Goal: Task Accomplishment & Management: Complete application form

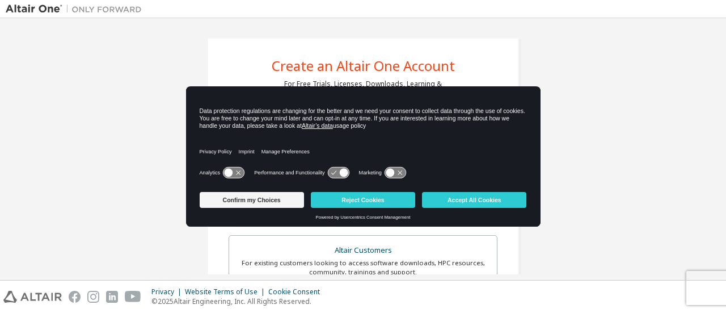
click at [236, 175] on icon at bounding box center [233, 172] width 21 height 11
click at [236, 175] on icon at bounding box center [239, 173] width 9 height 9
click at [236, 174] on icon at bounding box center [233, 172] width 21 height 11
click at [339, 174] on icon at bounding box center [343, 173] width 9 height 9
click at [338, 172] on icon at bounding box center [338, 172] width 21 height 11
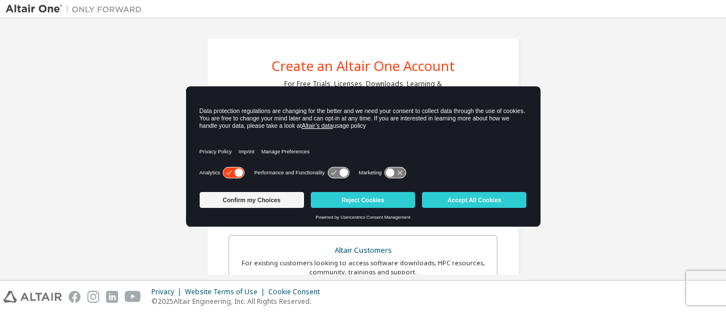
click at [387, 175] on icon at bounding box center [390, 173] width 9 height 9
click at [453, 204] on button "Accept All Cookies" at bounding box center [474, 200] width 104 height 16
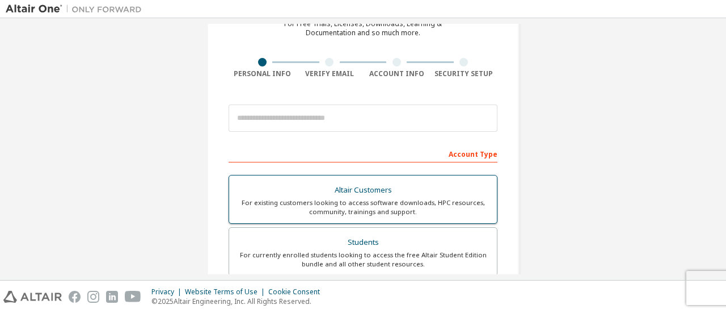
scroll to position [75, 0]
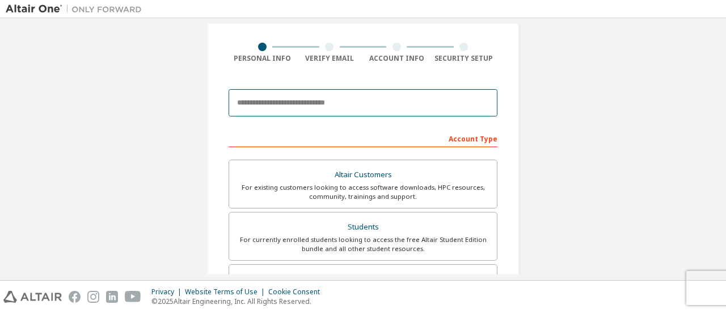
click at [320, 112] on input "email" at bounding box center [363, 102] width 269 height 27
type input "**********"
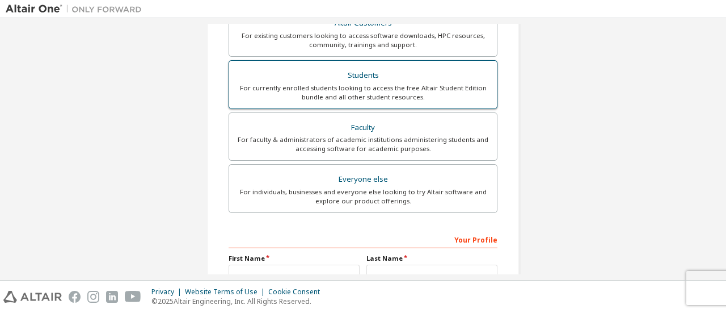
click at [427, 89] on div "For currently enrolled students looking to access the free Altair Student Editi…" at bounding box center [363, 92] width 254 height 18
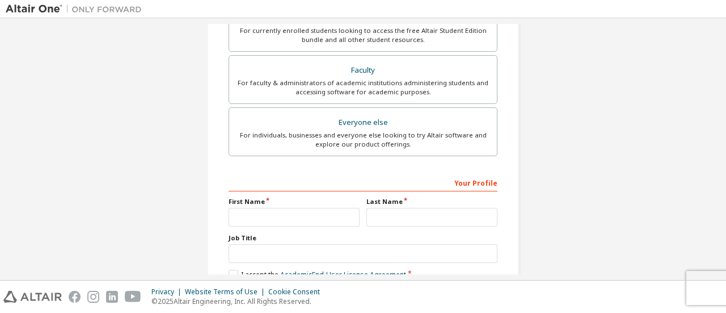
scroll to position [331, 0]
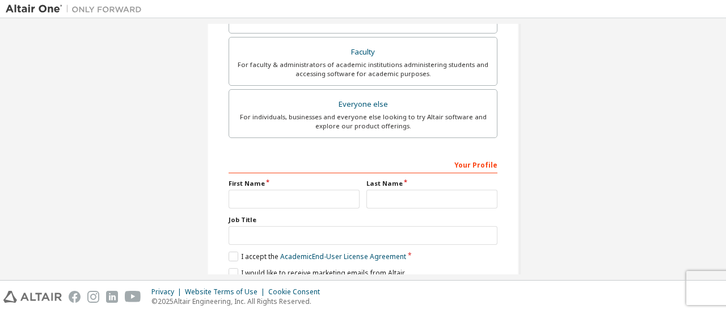
click at [273, 184] on label "First Name" at bounding box center [294, 183] width 131 height 9
click at [276, 190] on input "text" at bounding box center [294, 199] width 131 height 19
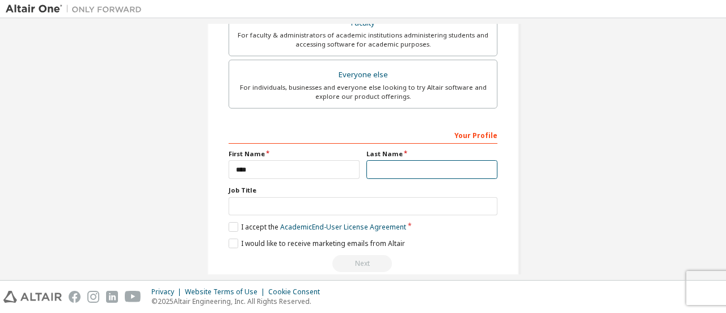
scroll to position [302, 0]
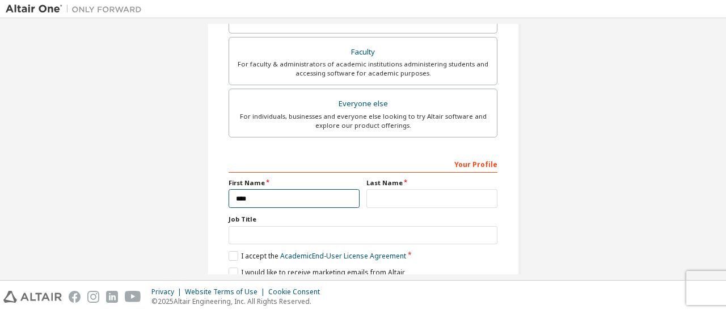
click at [263, 197] on input "****" at bounding box center [294, 198] width 131 height 19
type input "***"
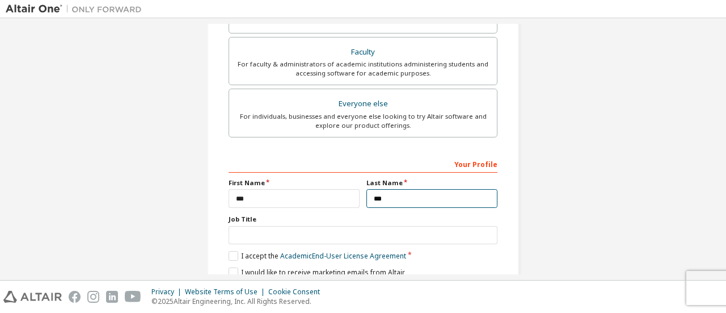
type input "***"
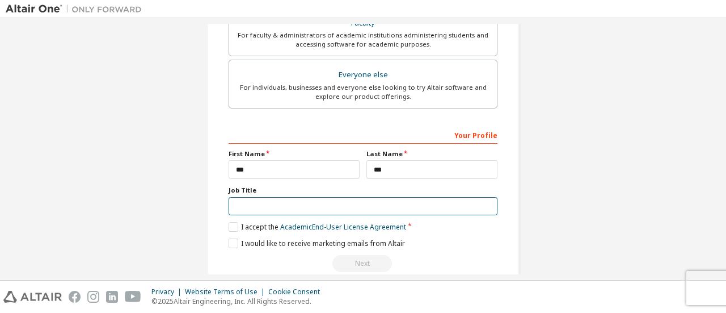
scroll to position [347, 0]
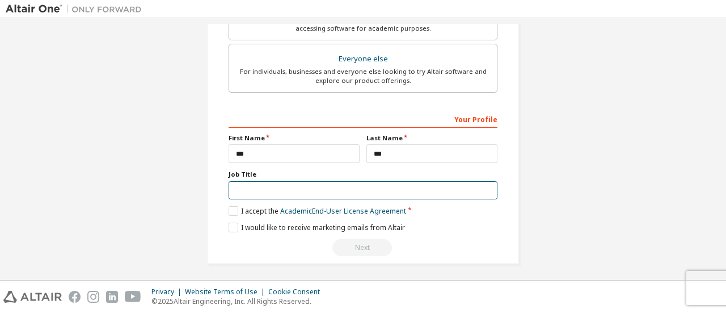
click at [280, 177] on div "Job Title" at bounding box center [363, 185] width 269 height 30
type input "*******"
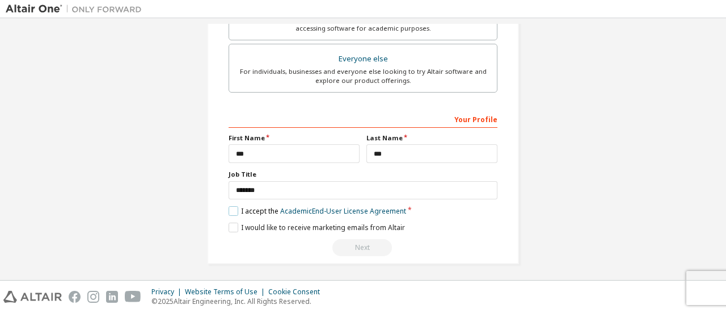
click at [257, 209] on label "I accept the Academic End-User License Agreement" at bounding box center [318, 211] width 178 height 10
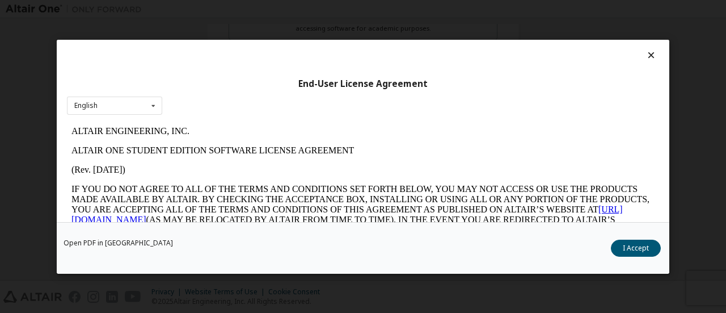
scroll to position [0, 0]
click at [653, 251] on button "I Accept" at bounding box center [636, 247] width 50 height 17
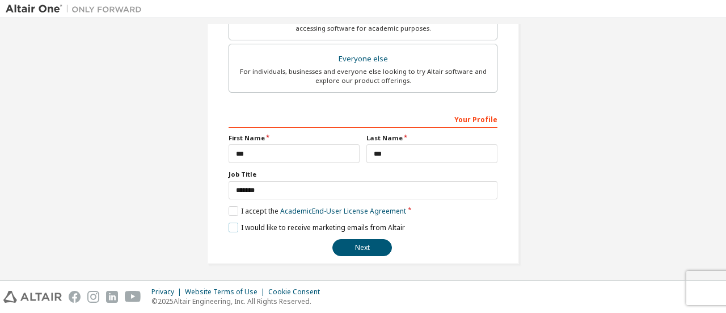
click at [229, 225] on label "I would like to receive marketing emails from Altair" at bounding box center [317, 227] width 176 height 10
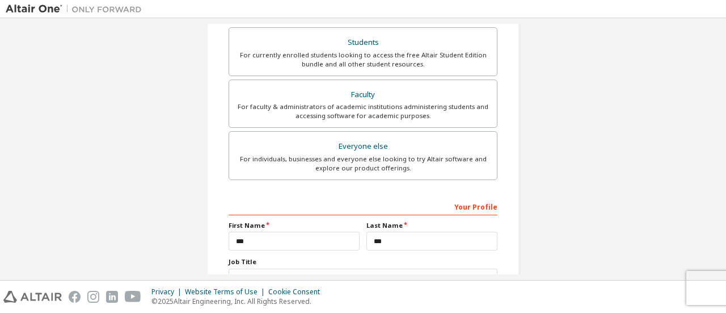
scroll to position [347, 0]
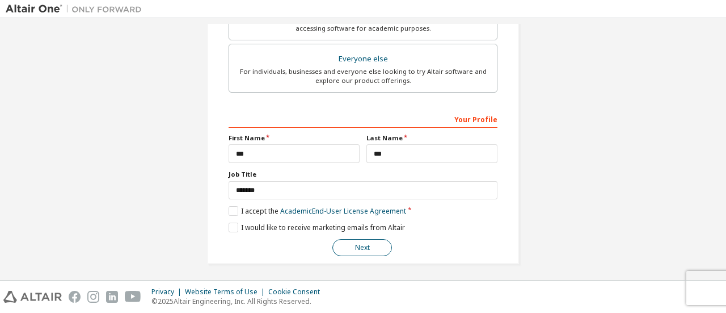
click at [347, 239] on button "Next" at bounding box center [363, 247] width 60 height 17
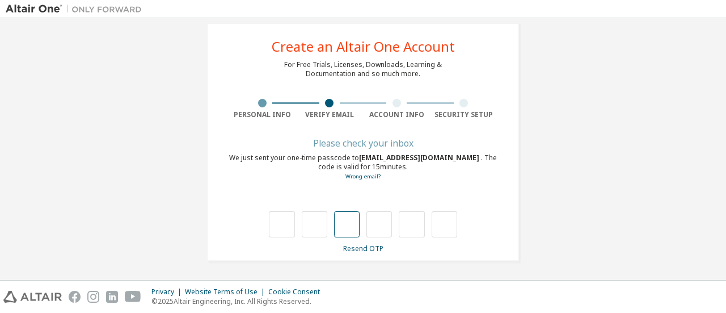
type input "*"
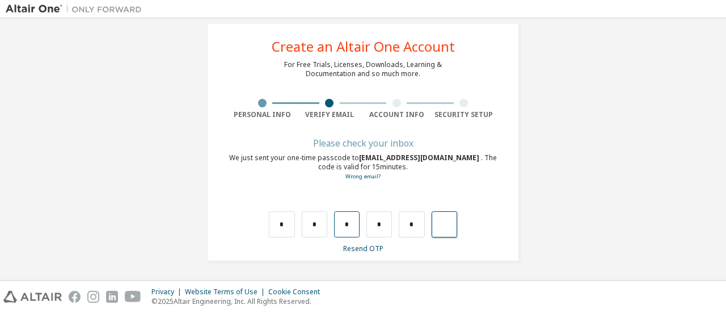
type input "*"
